Goal: Transaction & Acquisition: Purchase product/service

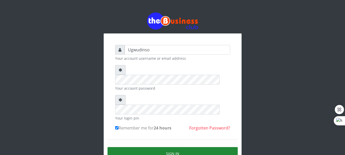
click at [173, 147] on button "Sign in" at bounding box center [173, 153] width 130 height 13
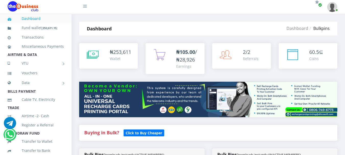
select select "MTN"
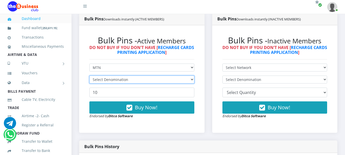
drag, startPoint x: 0, startPoint y: 0, endPoint x: 162, endPoint y: 80, distance: 181.0
click at [162, 80] on select "Select Denomination" at bounding box center [141, 80] width 105 height 8
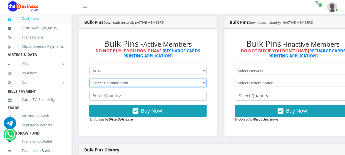
click at [162, 80] on select "Select Denomination MTN NGN100 - ₦96.94 MTN NGN200 - ₦193.88 MTN NGN400 - ₦387.…" at bounding box center [147, 83] width 117 height 8
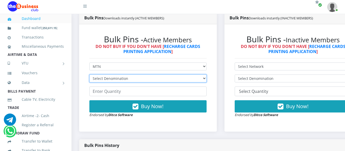
scroll to position [0, 0]
select select "484.7-500"
click at [89, 76] on select "Select Denomination MTN NGN100 - ₦96.94 MTN NGN200 - ₦193.88 MTN NGN400 - ₦387.…" at bounding box center [147, 79] width 117 height 8
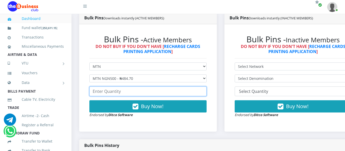
click at [144, 91] on input "number" at bounding box center [147, 92] width 117 height 10
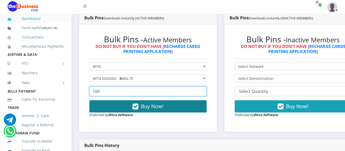
type input "100"
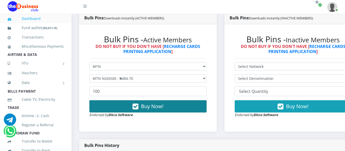
click at [150, 108] on span "Buy Now!" at bounding box center [152, 106] width 22 height 7
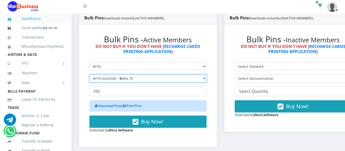
click at [159, 79] on select "Select Denomination MTN NGN100 - ₦96.94 MTN NGN200 - ₦193.88 MTN NGN400 - ₦387.…" at bounding box center [147, 79] width 117 height 8
select select "969.4-1000"
click at [89, 76] on select "Select Denomination MTN NGN100 - ₦96.94 MTN NGN200 - ₦193.88 MTN NGN400 - ₦387.…" at bounding box center [147, 79] width 117 height 8
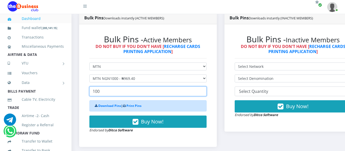
click at [145, 91] on input "100" at bounding box center [147, 92] width 117 height 10
type input "1"
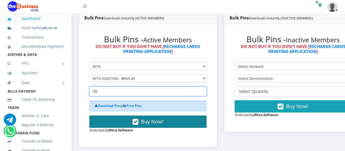
type input "50"
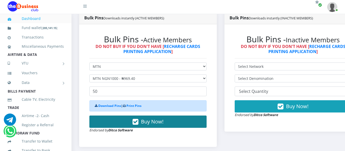
click at [154, 123] on span "Buy Now!" at bounding box center [152, 121] width 22 height 7
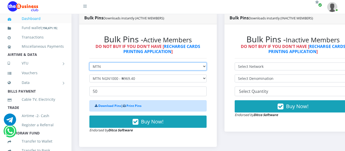
click at [161, 68] on select "Select Network MTN Globacom 9Mobile Airtel" at bounding box center [147, 67] width 117 height 8
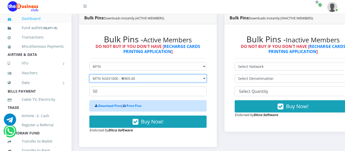
click at [164, 81] on select "Select Denomination MTN NGN100 - ₦96.94 MTN NGN200 - ₦193.88 MTN NGN400 - ₦387.…" at bounding box center [147, 79] width 117 height 8
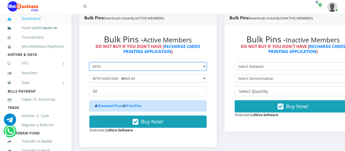
click at [169, 68] on select "Select Network MTN Globacom 9Mobile Airtel" at bounding box center [147, 67] width 117 height 8
select select "Airtel"
click at [89, 64] on select "Select Network MTN Globacom 9Mobile Airtel" at bounding box center [147, 67] width 117 height 8
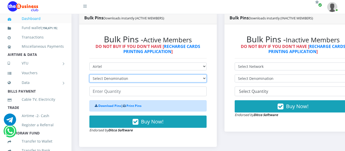
click at [164, 78] on select "Select Denomination Airtel NGN100 - ₦96.36 Airtel NGN200 - ₦192.72 Airtel NGN50…" at bounding box center [147, 79] width 117 height 8
select select "481.8-500"
click at [89, 76] on select "Select Denomination Airtel NGN100 - ₦96.36 Airtel NGN200 - ₦192.72 Airtel NGN50…" at bounding box center [147, 79] width 117 height 8
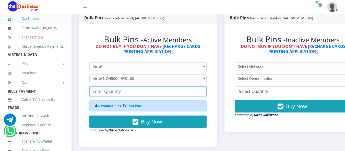
click at [161, 93] on input "number" at bounding box center [147, 92] width 117 height 10
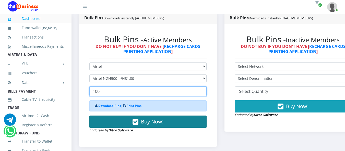
type input "100"
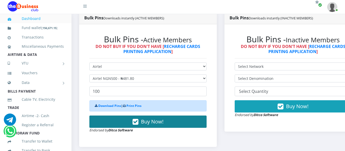
click at [151, 123] on span "Buy Now!" at bounding box center [152, 121] width 22 height 7
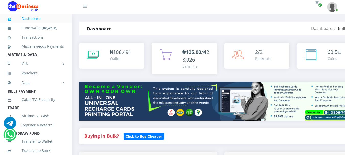
drag, startPoint x: 0, startPoint y: 0, endPoint x: 314, endPoint y: 89, distance: 326.7
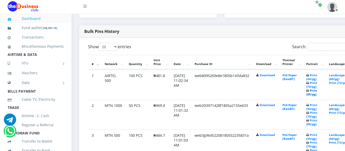
scroll to position [122, 0]
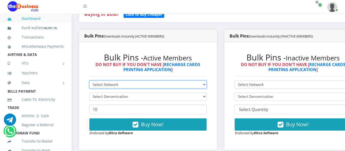
click at [172, 84] on select "Select Network MTN Globacom 9Mobile Airtel" at bounding box center [147, 85] width 117 height 8
click at [89, 82] on select "Select Network MTN Globacom 9Mobile Airtel" at bounding box center [147, 85] width 117 height 8
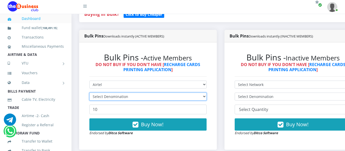
click at [164, 98] on select "Select Denomination" at bounding box center [147, 97] width 117 height 8
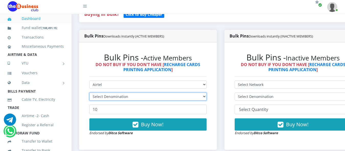
click at [164, 98] on select "Select Denomination" at bounding box center [147, 97] width 117 height 8
click at [181, 96] on select "Select Denomination" at bounding box center [147, 97] width 117 height 8
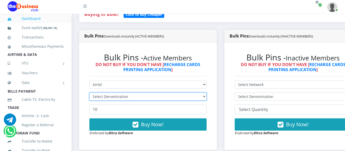
click at [181, 96] on select "Select Denomination" at bounding box center [147, 97] width 117 height 8
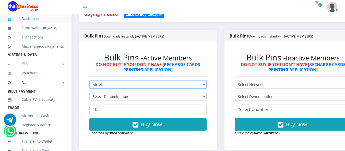
click at [178, 87] on select "Select Network MTN Globacom 9Mobile Airtel" at bounding box center [147, 85] width 117 height 8
select select "MTN"
click at [89, 82] on select "Select Network MTN Globacom 9Mobile Airtel" at bounding box center [147, 85] width 117 height 8
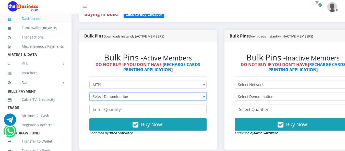
click at [173, 97] on select "Select Denomination MTN NGN100 - ₦96.94 MTN NGN200 - ₦193.88 MTN NGN400 - ₦387.…" at bounding box center [147, 97] width 117 height 8
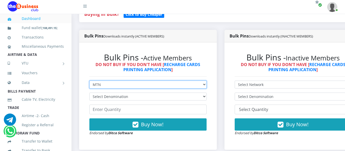
click at [171, 85] on select "Select Network MTN Globacom 9Mobile Airtel" at bounding box center [147, 85] width 117 height 8
select select "Airtel"
click at [89, 82] on select "Select Network MTN Globacom 9Mobile Airtel" at bounding box center [147, 85] width 117 height 8
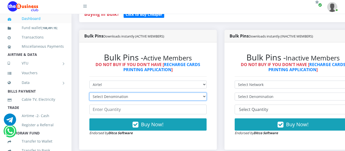
click at [165, 95] on select "Select Denomination Airtel NGN100 - ₦96.36 Airtel NGN200 - ₦192.72 Airtel NGN50…" at bounding box center [147, 97] width 117 height 8
select select "963.6-1000"
click at [89, 94] on select "Select Denomination Airtel NGN100 - ₦96.36 Airtel NGN200 - ₦192.72 Airtel NGN50…" at bounding box center [147, 97] width 117 height 8
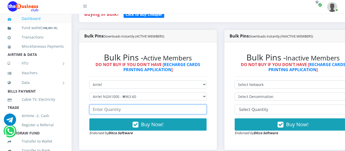
click at [161, 110] on input "number" at bounding box center [147, 110] width 117 height 10
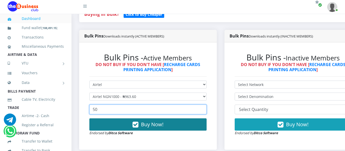
type input "50"
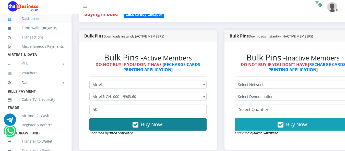
click at [154, 127] on span "Buy Now!" at bounding box center [152, 124] width 22 height 7
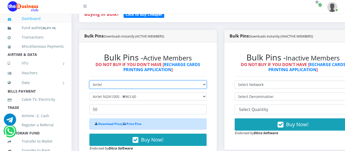
click at [171, 85] on select "Select Network MTN Globacom 9Mobile Airtel" at bounding box center [147, 85] width 117 height 8
click at [89, 82] on select "Select Network MTN Globacom 9Mobile Airtel" at bounding box center [147, 85] width 117 height 8
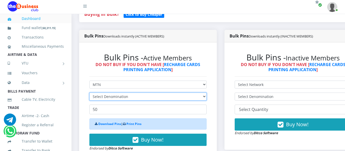
click at [171, 101] on select "Select Denomination" at bounding box center [147, 97] width 117 height 8
click at [170, 100] on select "Select Denomination" at bounding box center [147, 97] width 117 height 8
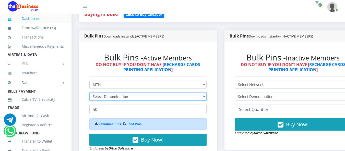
click at [170, 100] on select "Select Denomination" at bounding box center [147, 97] width 117 height 8
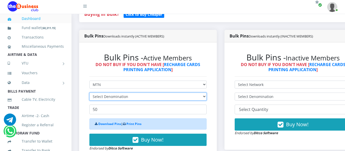
click at [170, 100] on select "Select Denomination" at bounding box center [147, 97] width 117 height 8
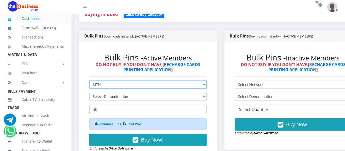
click at [167, 86] on select "Select Network MTN Globacom 9Mobile Airtel" at bounding box center [147, 85] width 117 height 8
select select "Glo"
click at [89, 82] on select "Select Network MTN Globacom 9Mobile Airtel" at bounding box center [147, 85] width 117 height 8
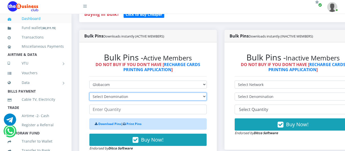
click at [169, 97] on select "Select Denomination Glo NGN100 - ₦96.45 Glo NGN200 - ₦192.90 Glo NGN500 - ₦482.…" at bounding box center [147, 97] width 117 height 8
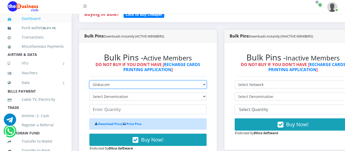
click at [166, 83] on select "Select Network MTN Globacom 9Mobile Airtel" at bounding box center [147, 85] width 117 height 8
select select "MTN"
click at [89, 82] on select "Select Network MTN Globacom 9Mobile Airtel" at bounding box center [147, 85] width 117 height 8
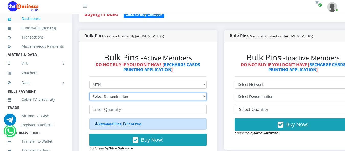
click at [152, 97] on select "Select Denomination MTN NGN100 - ₦96.94 MTN NGN200 - ₦193.88 MTN NGN400 - ₦387.…" at bounding box center [147, 97] width 117 height 8
select select "193.88-200"
click at [89, 94] on select "Select Denomination MTN NGN100 - ₦96.94 MTN NGN200 - ₦193.88 MTN NGN400 - ₦387.…" at bounding box center [147, 97] width 117 height 8
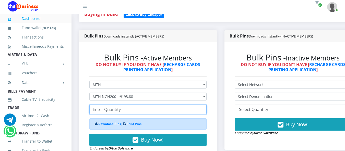
click at [152, 108] on input "number" at bounding box center [147, 110] width 117 height 10
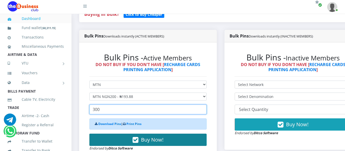
type input "300"
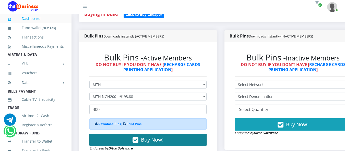
click at [150, 140] on span "Buy Now!" at bounding box center [152, 139] width 22 height 7
